Goal: Task Accomplishment & Management: Manage account settings

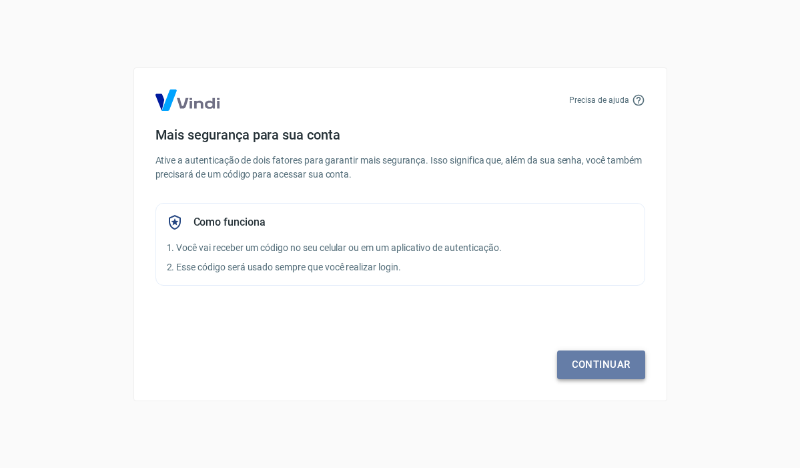
click at [576, 363] on link "Continuar" at bounding box center [601, 364] width 88 height 28
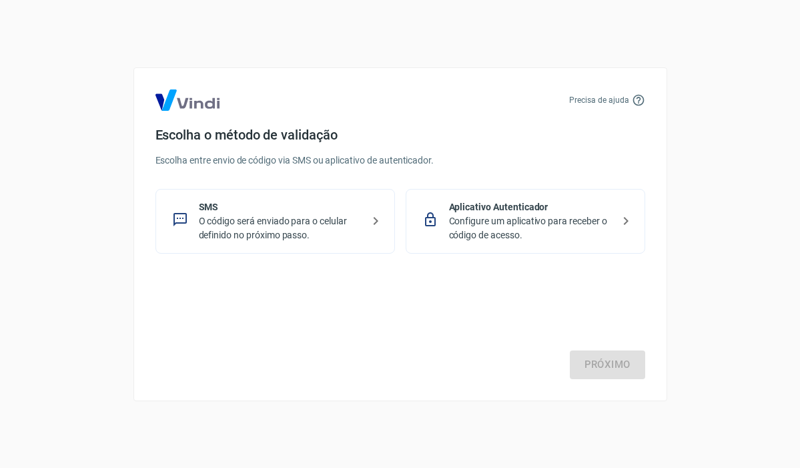
click at [249, 219] on p "O código será enviado para o celular definido no próximo passo." at bounding box center [280, 228] width 163 height 28
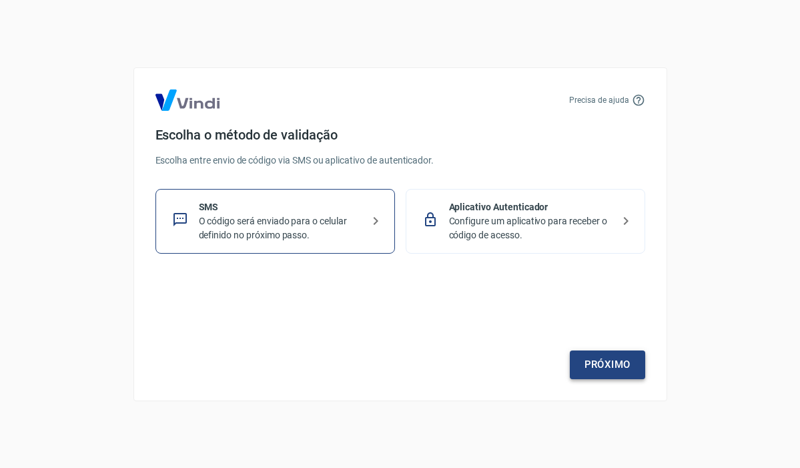
click at [626, 359] on link "Próximo" at bounding box center [607, 364] width 75 height 28
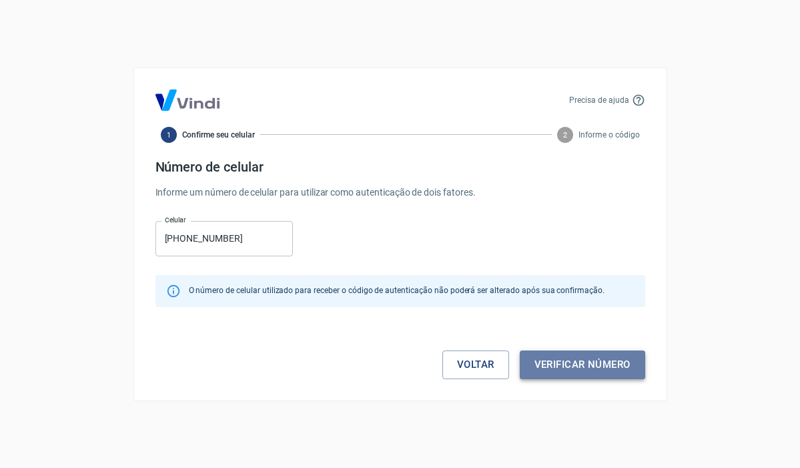
click at [579, 363] on button "Verificar número" at bounding box center [582, 364] width 125 height 28
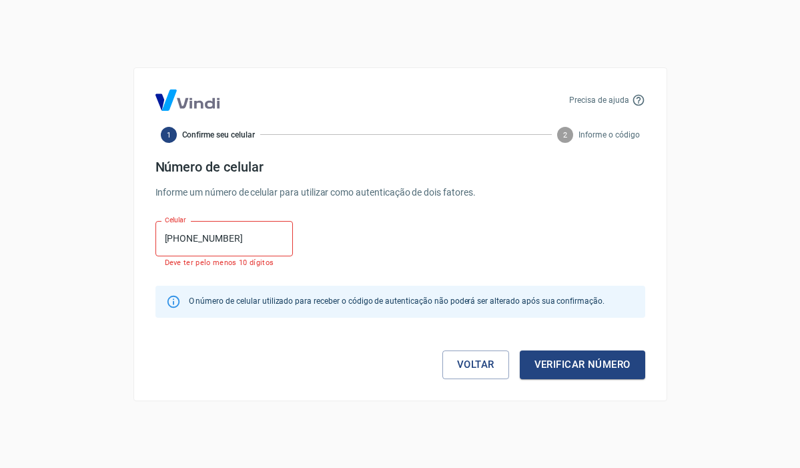
click at [163, 241] on input "[PHONE_NUMBER]" at bounding box center [223, 238] width 137 height 35
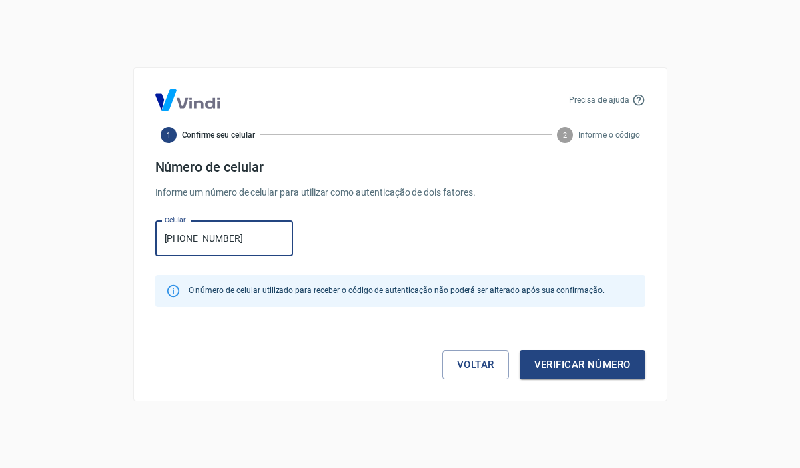
click at [176, 241] on input "[PHONE_NUMBER]" at bounding box center [223, 238] width 137 height 35
type input "[PHONE_NUMBER]"
click at [592, 367] on button "Verificar número" at bounding box center [582, 364] width 125 height 28
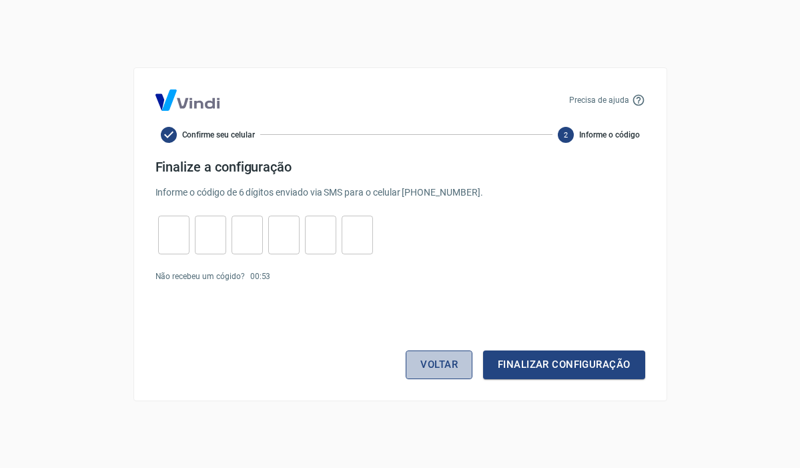
click at [441, 369] on button "Voltar" at bounding box center [438, 364] width 67 height 28
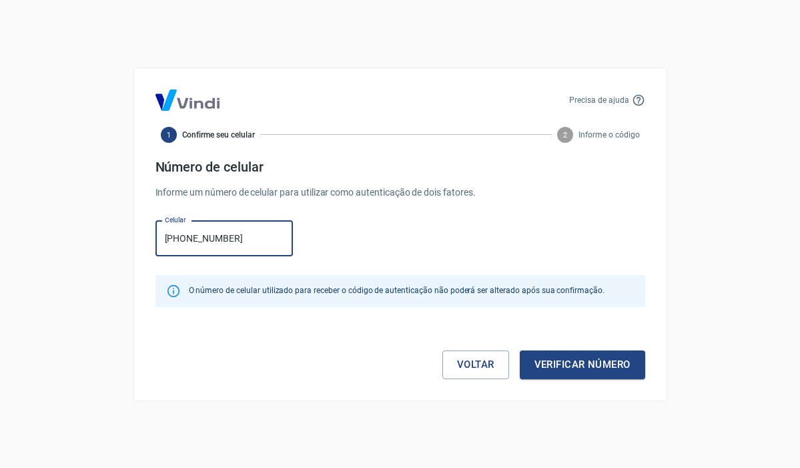
type input "[PHONE_NUMBER]"
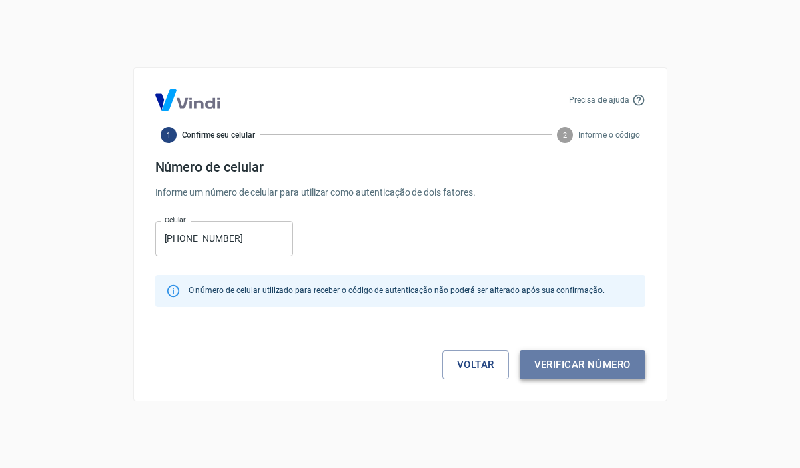
click at [594, 368] on button "Verificar número" at bounding box center [582, 364] width 125 height 28
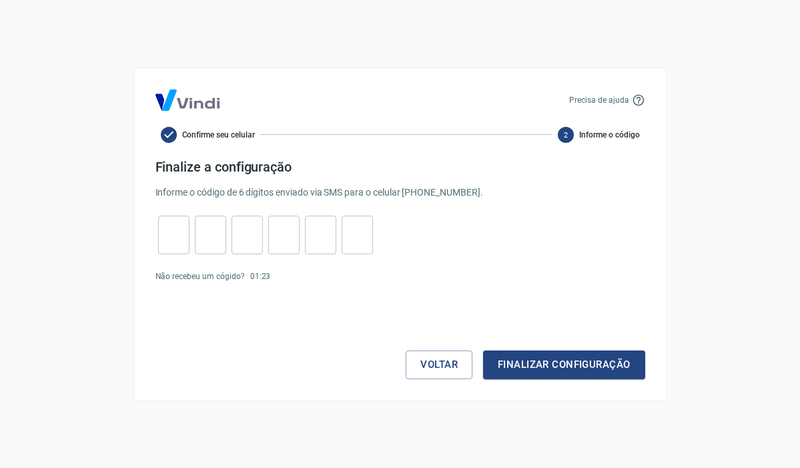
click at [174, 241] on input "tel" at bounding box center [173, 234] width 31 height 29
type input "2"
type input "3"
type input "5"
type input "4"
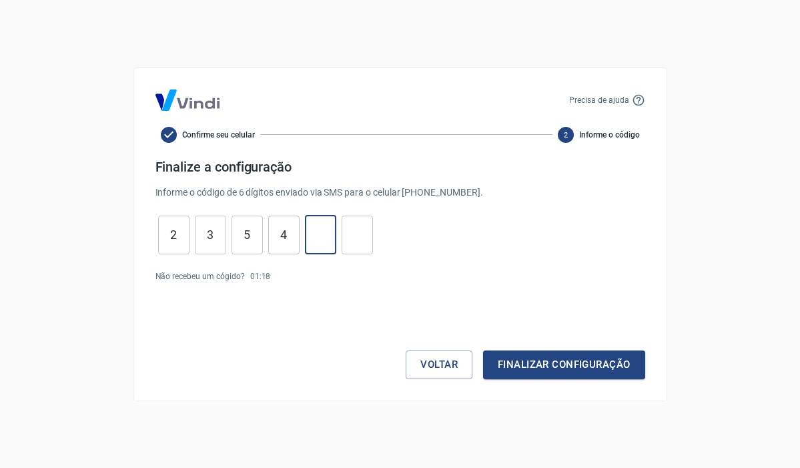
type input "8"
type input "7"
click at [522, 370] on button "Finalizar configuração" at bounding box center [563, 364] width 161 height 28
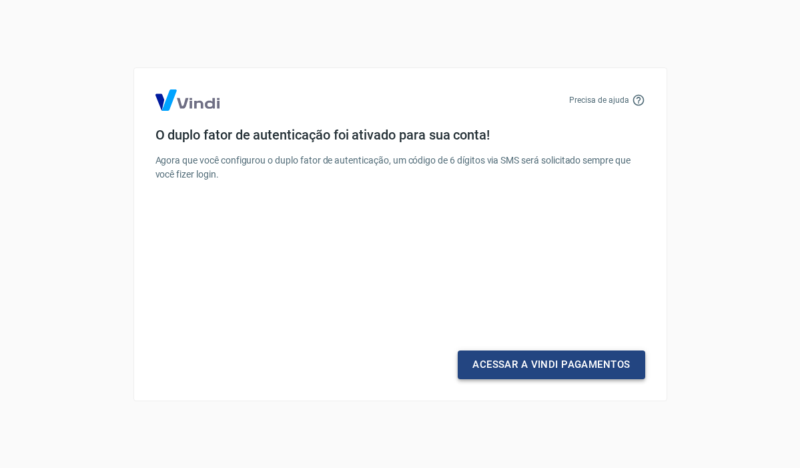
click at [521, 368] on link "Acessar a Vindi Pagamentos" at bounding box center [551, 364] width 187 height 28
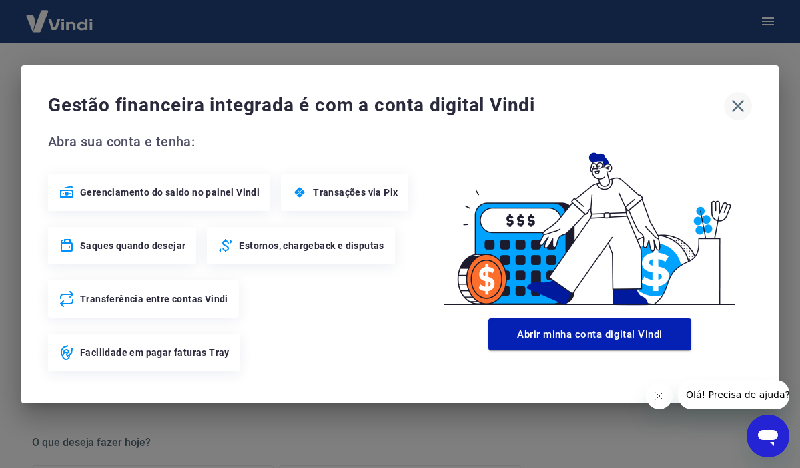
click at [736, 106] on icon "button" at bounding box center [737, 105] width 21 height 21
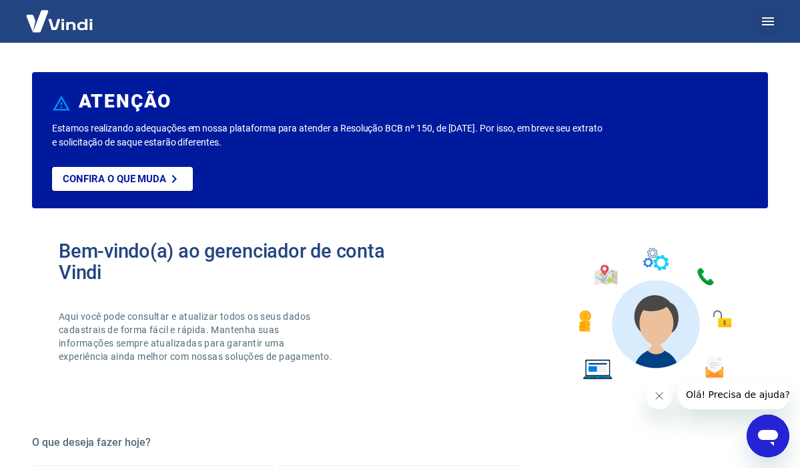
click at [765, 21] on icon "button" at bounding box center [768, 21] width 12 height 8
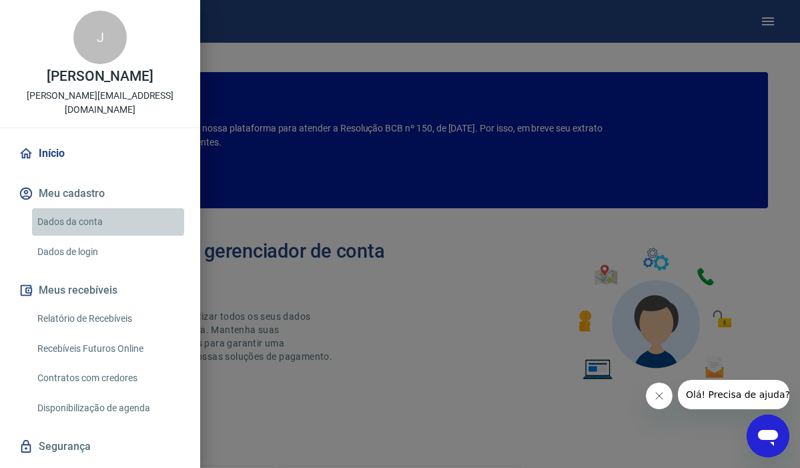
click at [94, 222] on link "Dados da conta" at bounding box center [108, 221] width 152 height 27
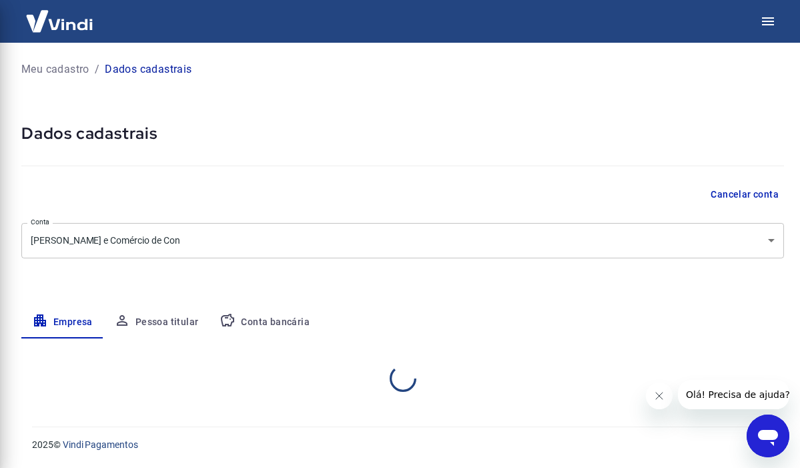
select select "SC"
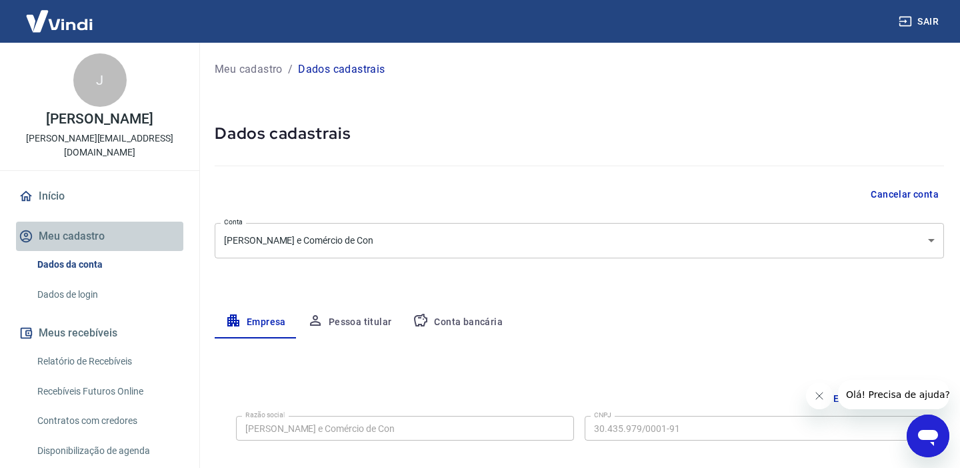
click at [95, 247] on button "Meu cadastro" at bounding box center [99, 235] width 167 height 29
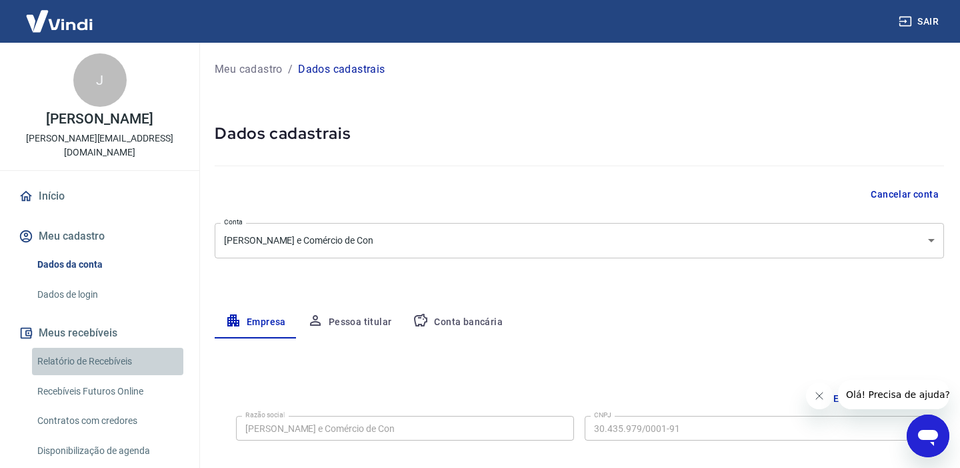
click at [94, 357] on link "Relatório de Recebíveis" at bounding box center [107, 360] width 151 height 27
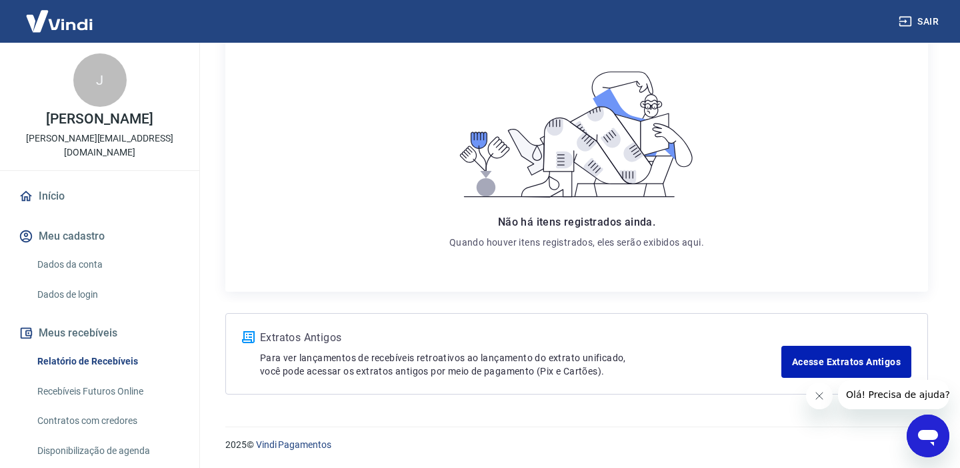
scroll to position [195, 0]
click at [799, 362] on link "Acesse Extratos Antigos" at bounding box center [847, 361] width 130 height 32
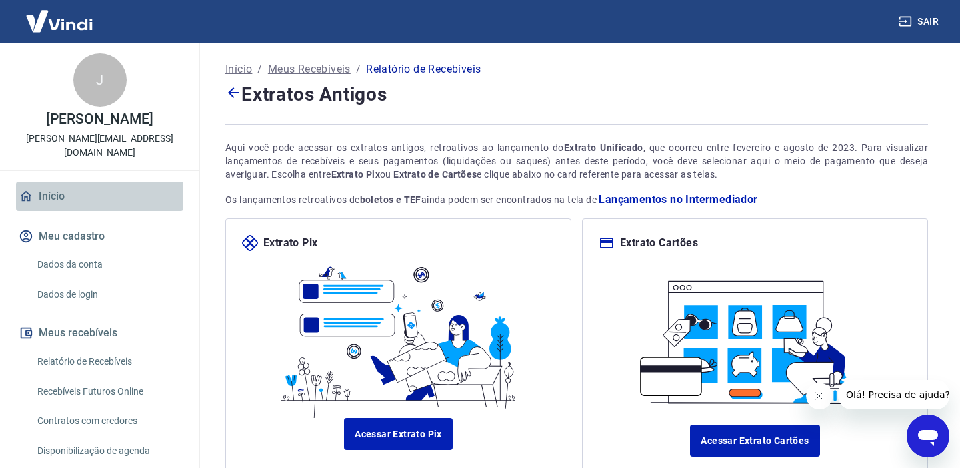
click at [53, 197] on link "Início" at bounding box center [99, 195] width 167 height 29
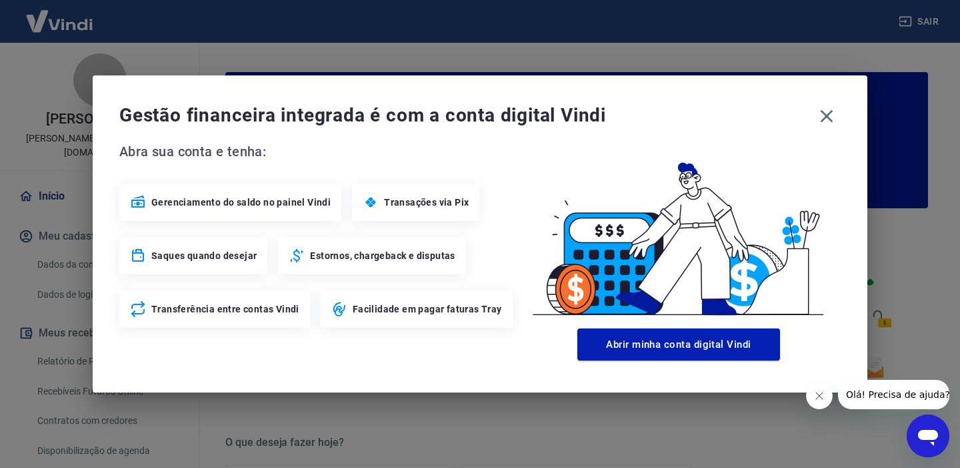
click at [219, 257] on span "Saques quando desejar" at bounding box center [203, 255] width 105 height 13
click at [799, 109] on icon "button" at bounding box center [826, 115] width 21 height 21
